Goal: Task Accomplishment & Management: Use online tool/utility

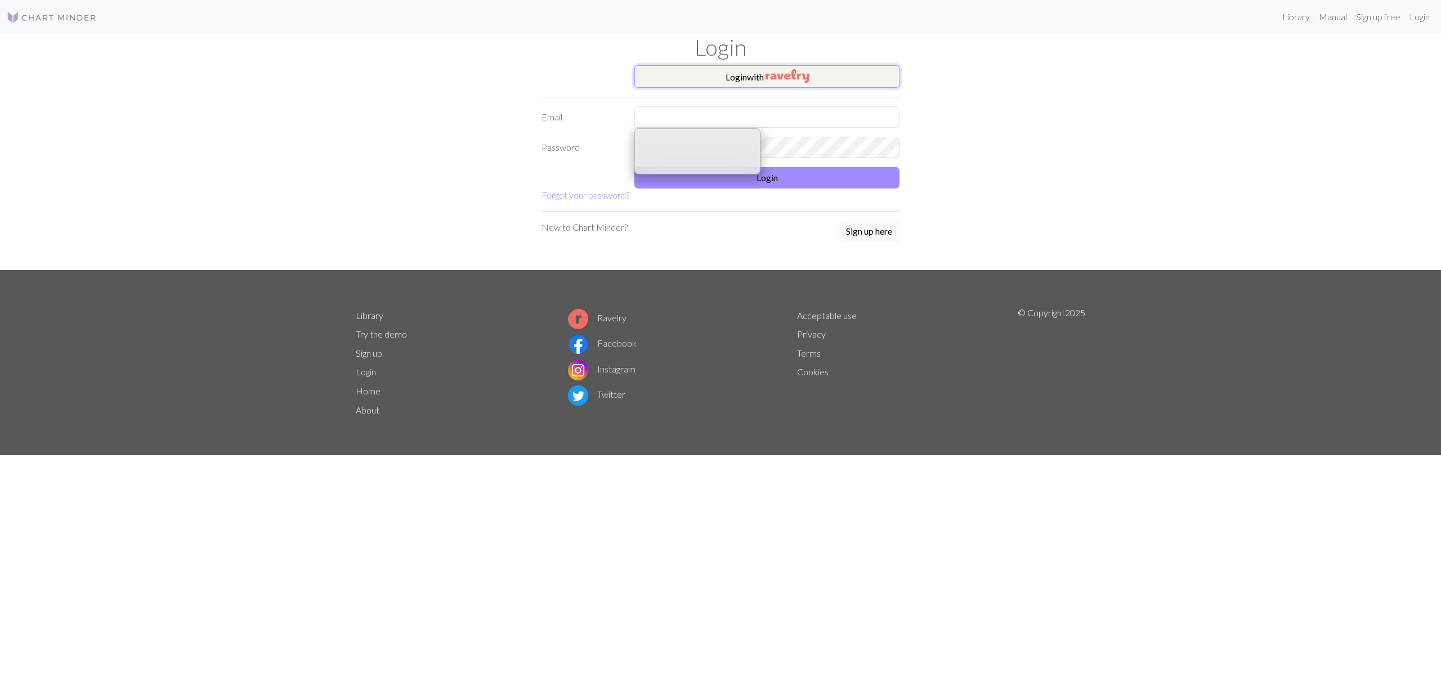
click at [782, 75] on img "button" at bounding box center [786, 76] width 43 height 14
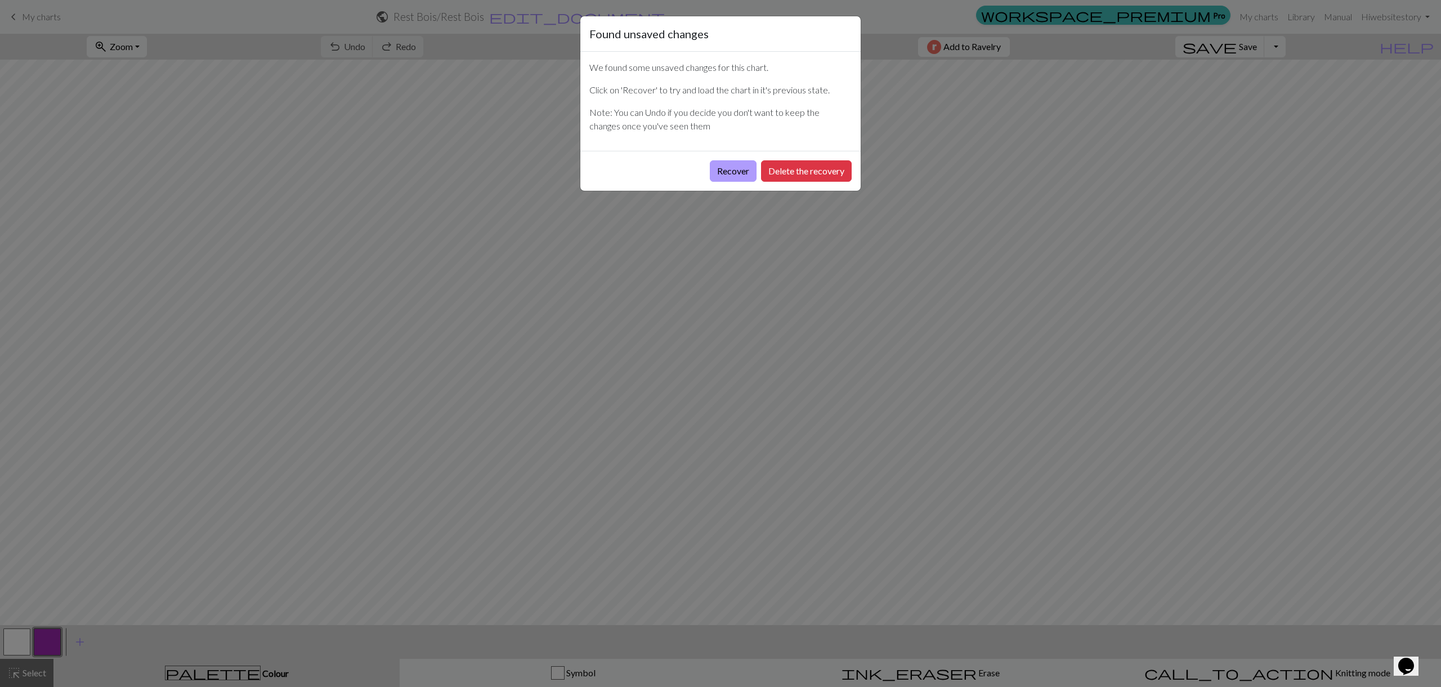
click at [741, 169] on button "Recover" at bounding box center [733, 170] width 47 height 21
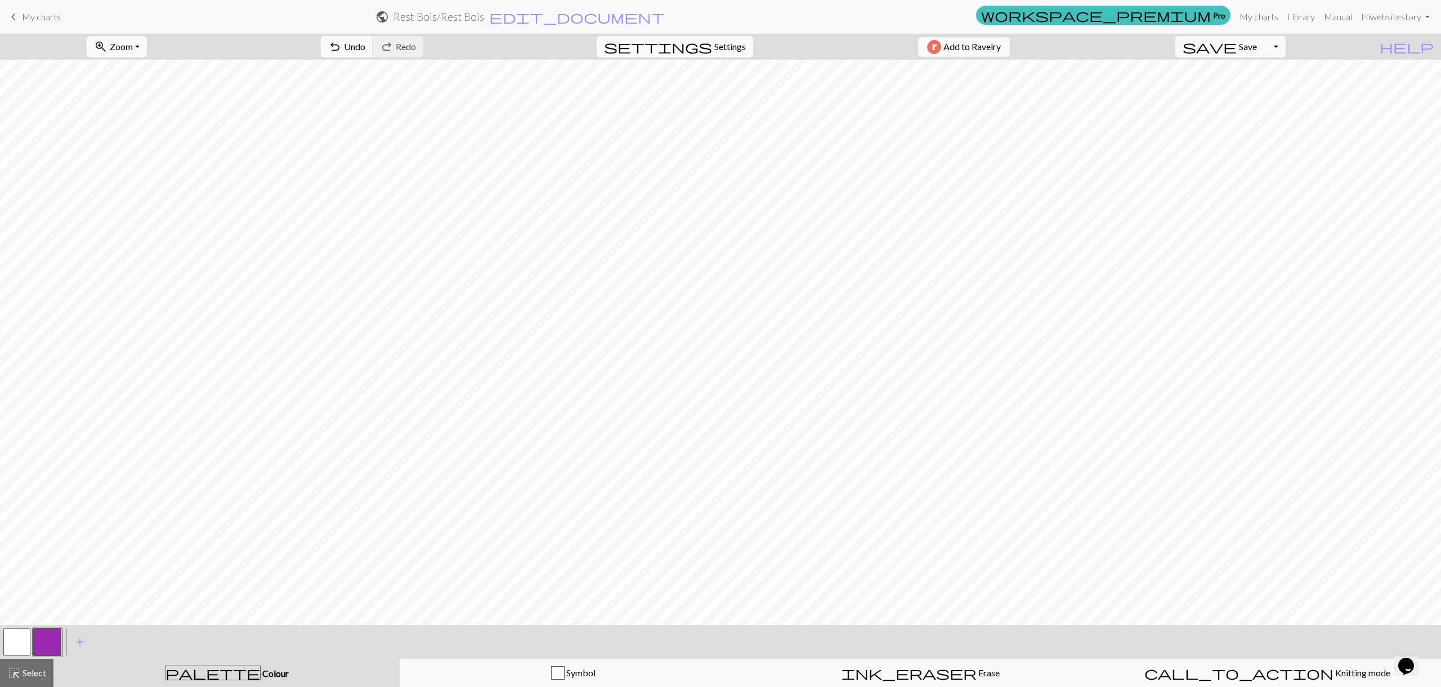
click at [714, 43] on span "Settings" at bounding box center [730, 47] width 32 height 14
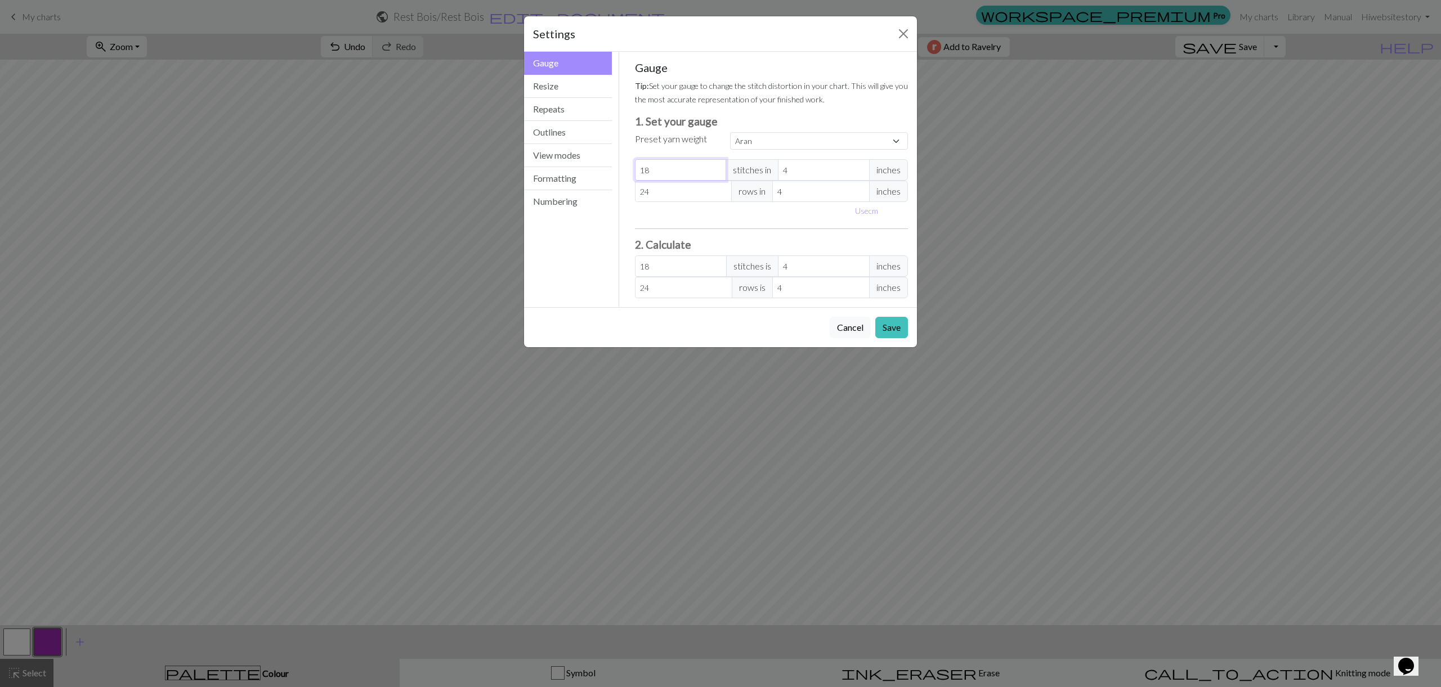
click at [659, 171] on input "18" at bounding box center [681, 169] width 92 height 21
click at [851, 141] on select "Custom Square Lace Light Fingering Fingering Sport Double knit Worsted Aran Bul…" at bounding box center [819, 140] width 178 height 17
select select "fingering"
click at [730, 132] on select "Custom Square Lace Light Fingering Fingering Sport Double knit Worsted Aran Bul…" at bounding box center [819, 140] width 178 height 17
type input "28"
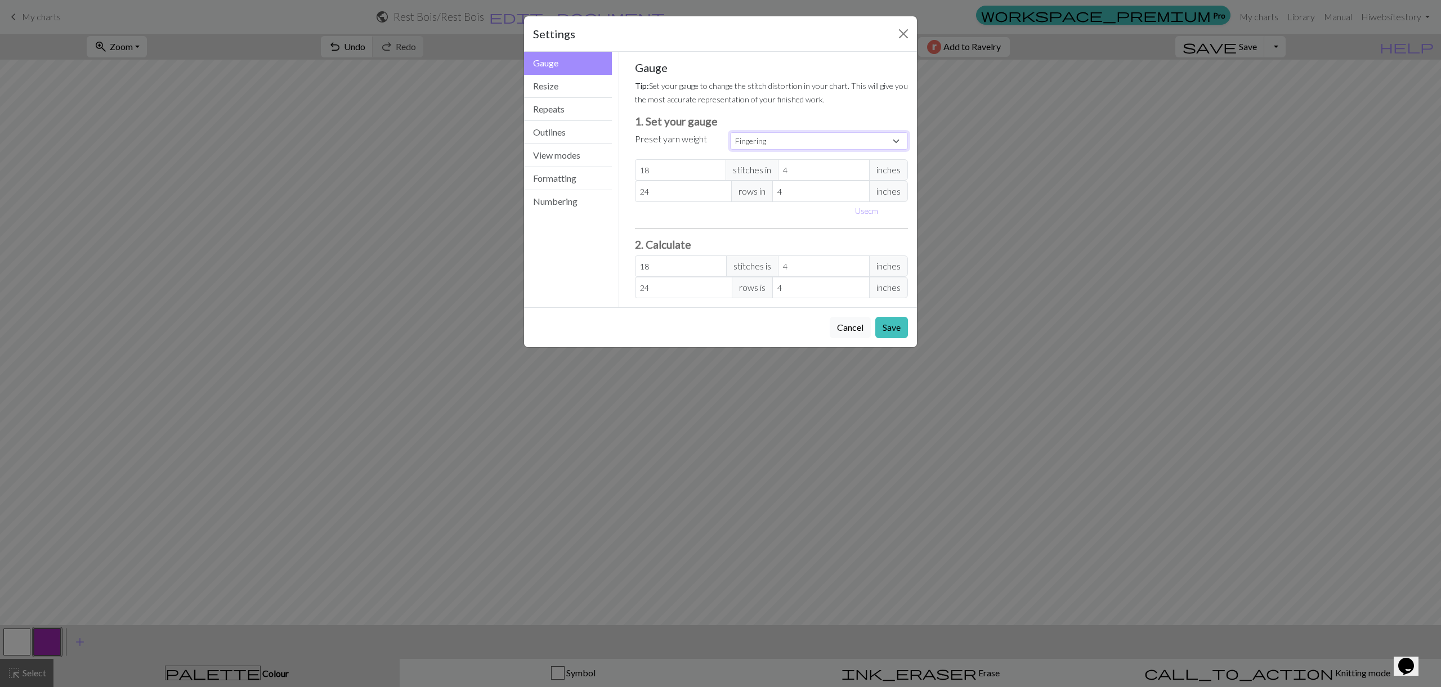
type input "36"
type input "28"
type input "36"
click at [562, 82] on button "Resize" at bounding box center [568, 86] width 88 height 23
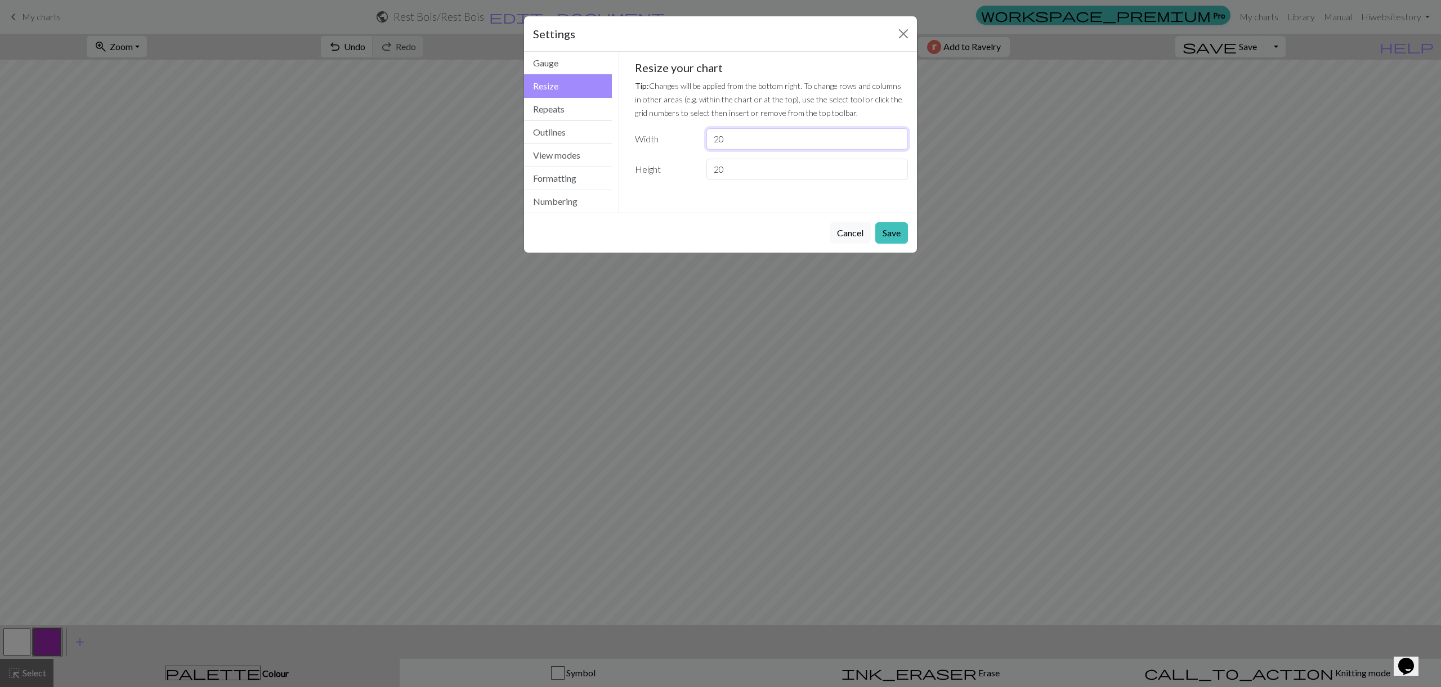
drag, startPoint x: 764, startPoint y: 144, endPoint x: 687, endPoint y: 140, distance: 77.2
click at [687, 140] on div "Width 20" at bounding box center [771, 138] width 287 height 21
type input "60"
type input "8"
click at [902, 236] on button "Save" at bounding box center [891, 232] width 33 height 21
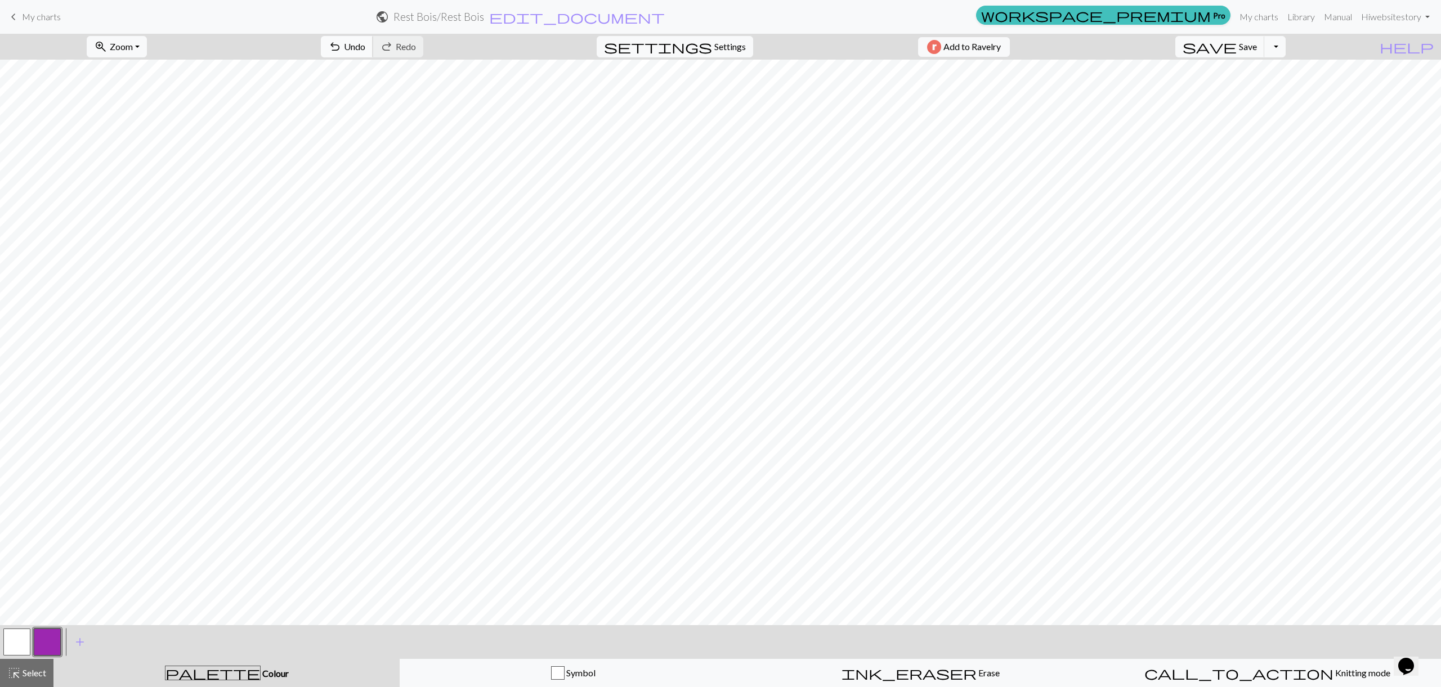
click at [365, 48] on span "Undo" at bounding box center [354, 46] width 21 height 11
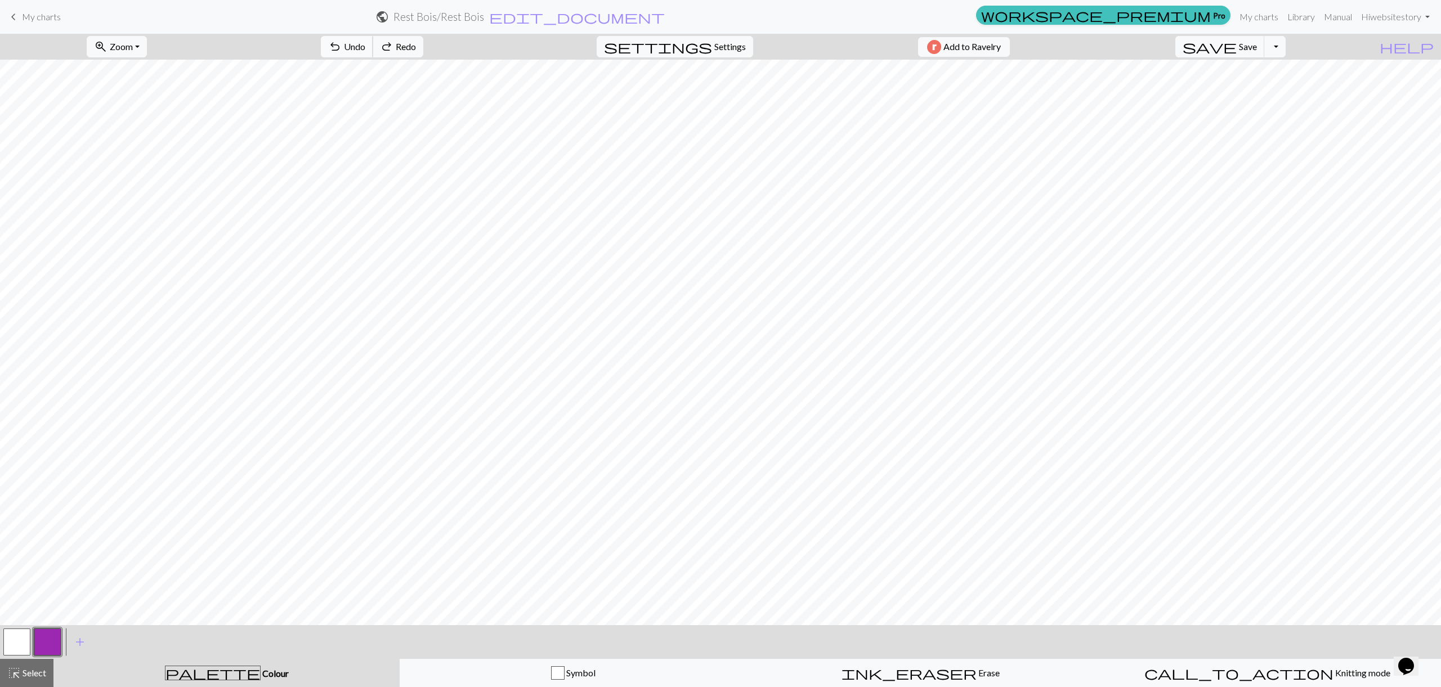
click at [365, 48] on span "Undo" at bounding box center [354, 46] width 21 height 11
click at [365, 44] on span "Undo" at bounding box center [354, 46] width 21 height 11
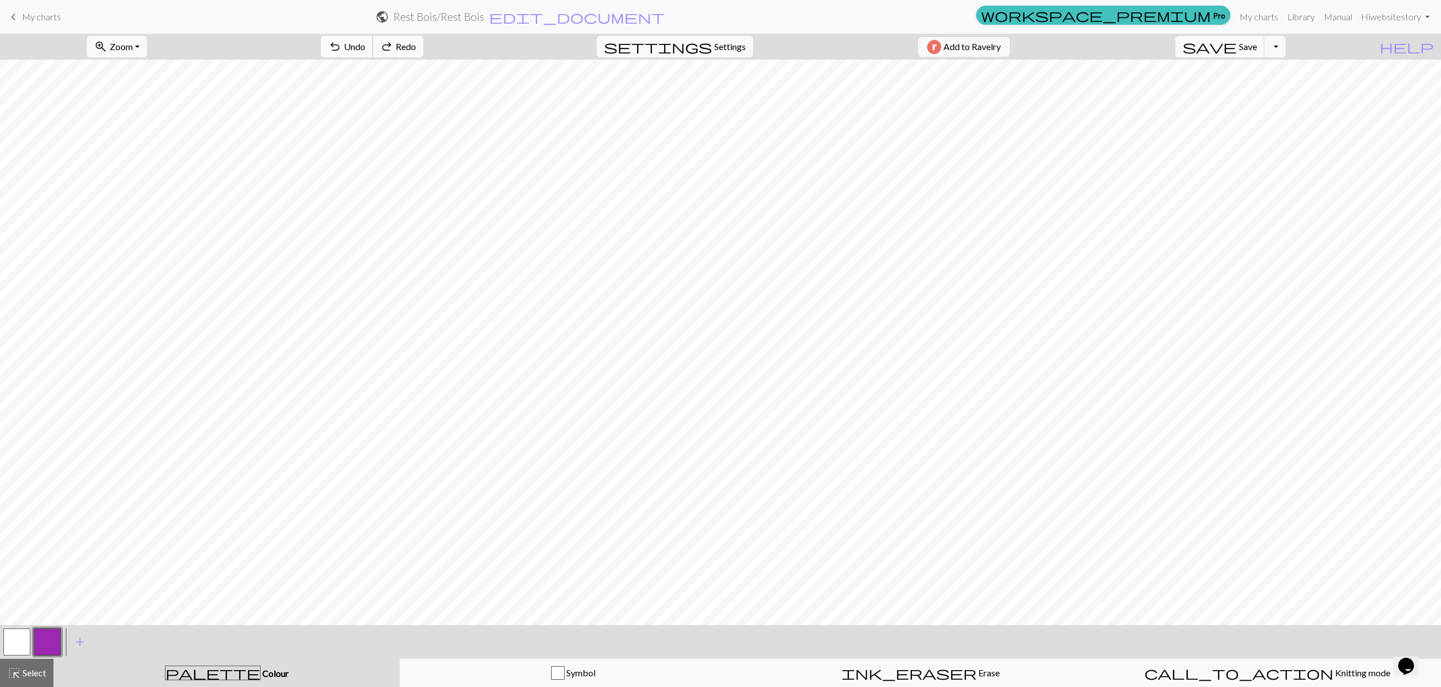
click at [365, 44] on span "Undo" at bounding box center [354, 46] width 21 height 11
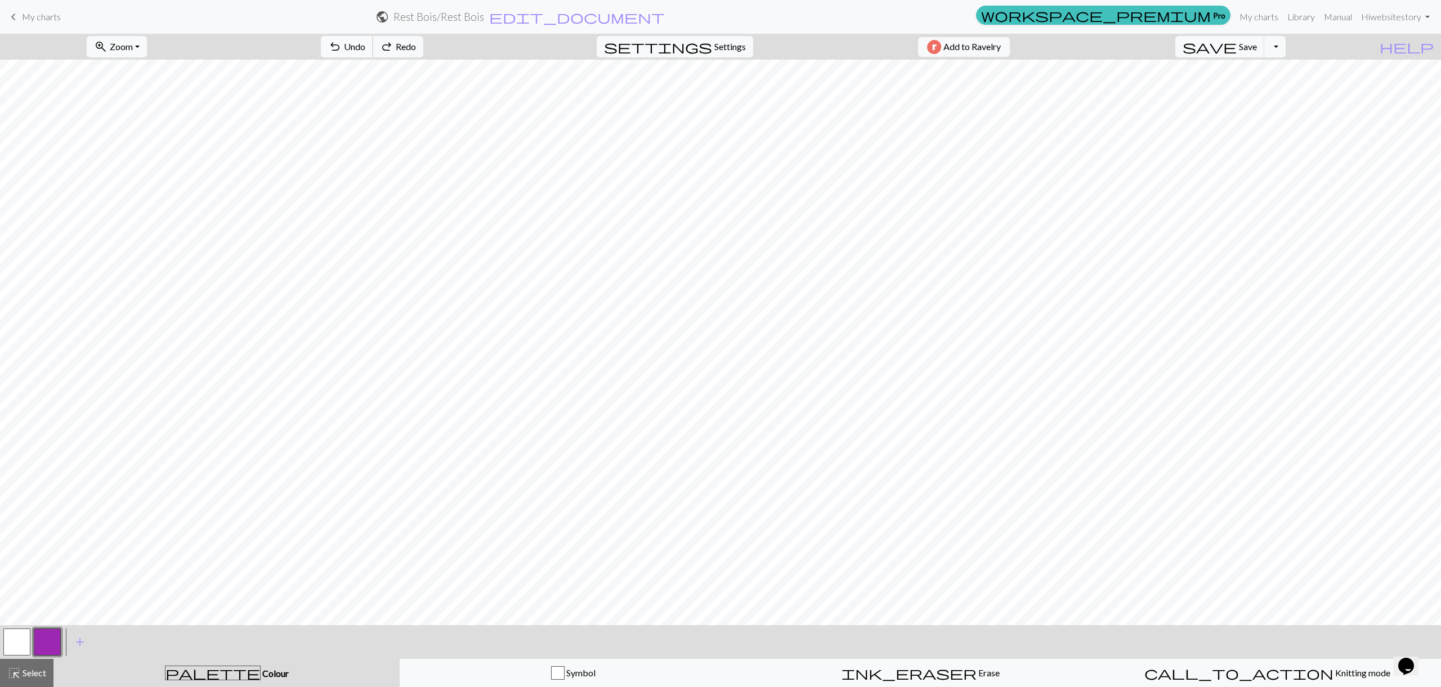
click at [365, 44] on span "Undo" at bounding box center [354, 46] width 21 height 11
click at [1237, 46] on span "save" at bounding box center [1210, 47] width 54 height 16
click at [1286, 47] on button "Toggle Dropdown" at bounding box center [1274, 46] width 21 height 21
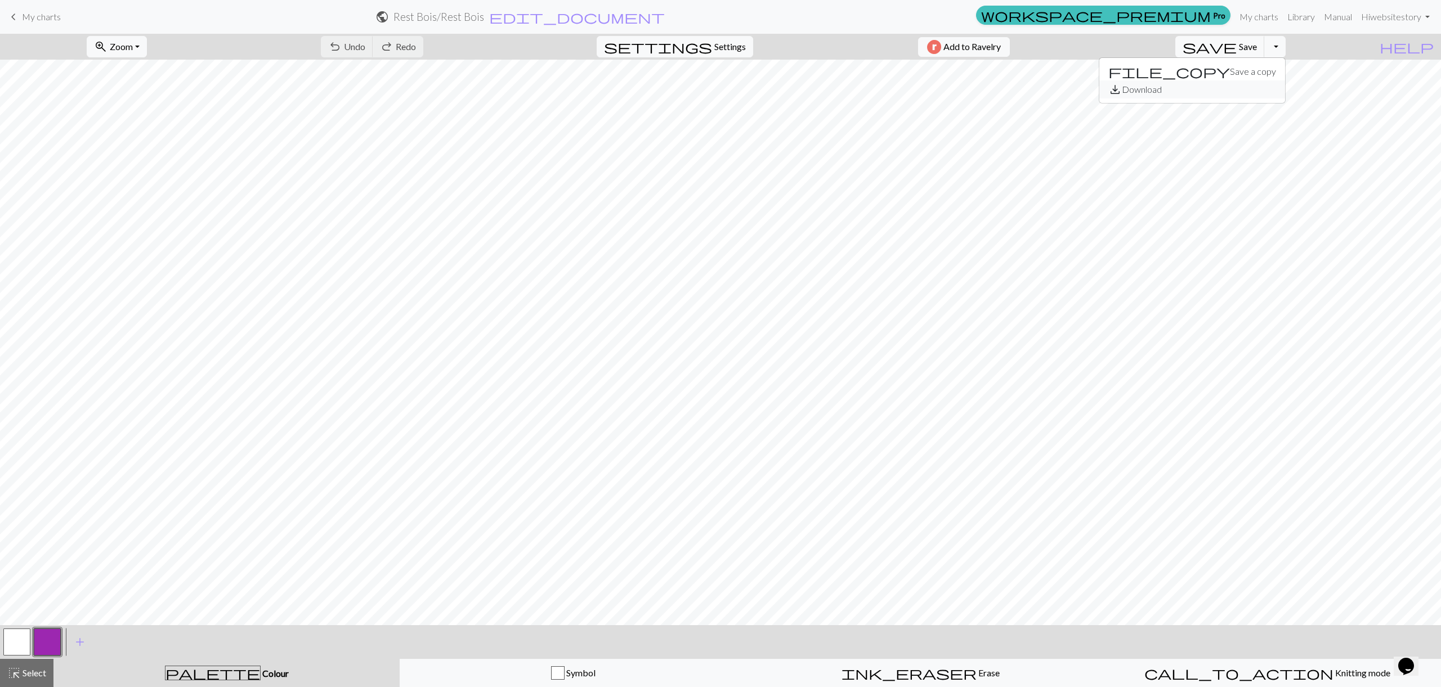
click at [1278, 89] on button "save_alt Download" at bounding box center [1192, 89] width 186 height 18
click at [687, 36] on button "Download" at bounding box center [693, 36] width 55 height 21
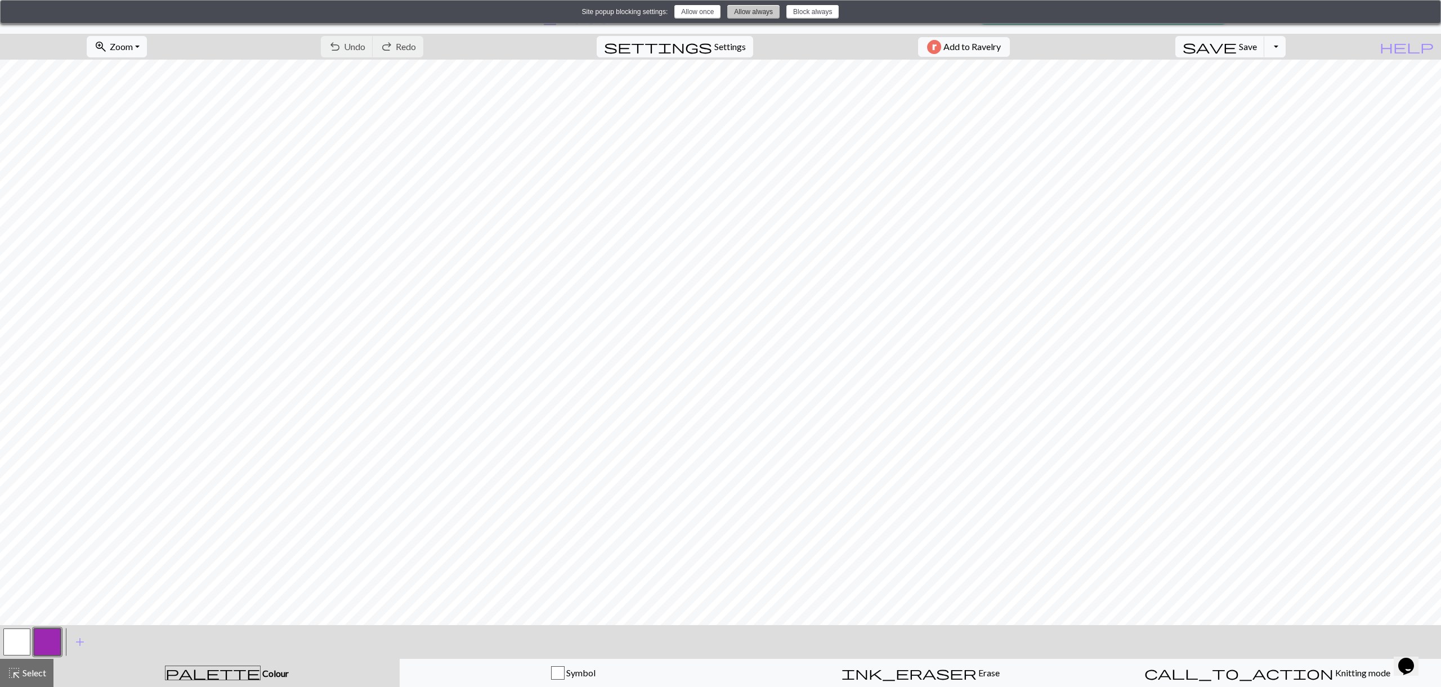
click at [750, 10] on button "Allow always" at bounding box center [753, 12] width 52 height 14
